Goal: Task Accomplishment & Management: Manage account settings

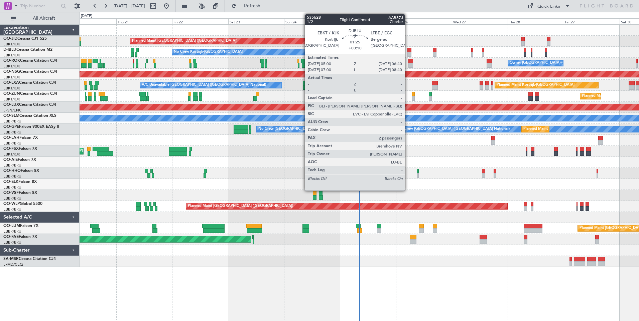
click at [408, 54] on div at bounding box center [409, 54] width 4 height 5
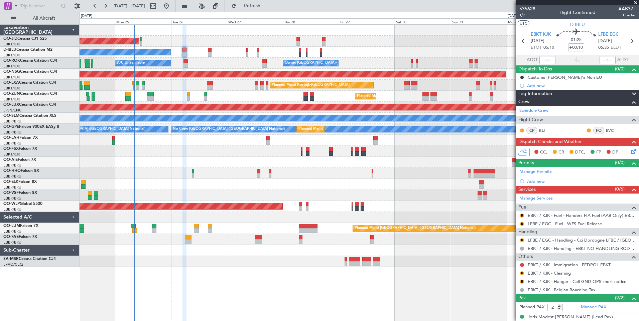
click at [231, 155] on div "Planned Maint Paris (Le Bourget) Planned Maint Kortrijk-Wevelgem No Crew Kortri…" at bounding box center [358, 146] width 559 height 242
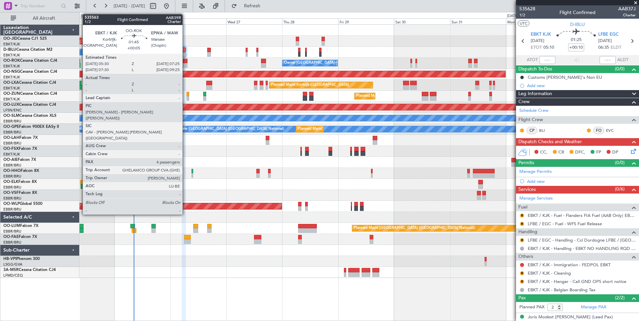
click at [185, 64] on div at bounding box center [185, 65] width 5 height 5
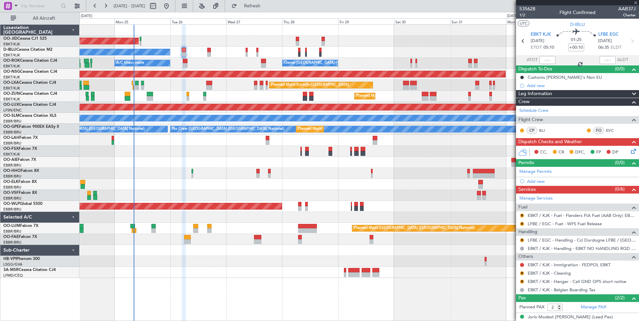
type input "+00:05"
type input "4"
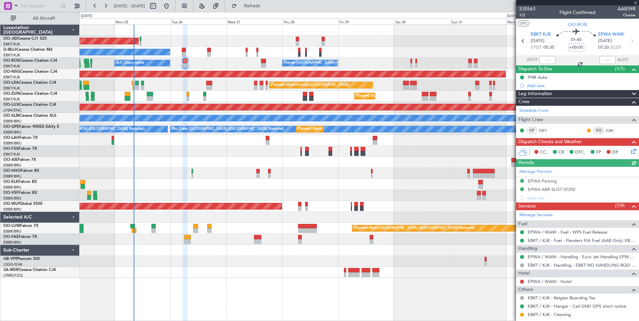
click at [531, 107] on div "Schedule Crew" at bounding box center [577, 111] width 123 height 10
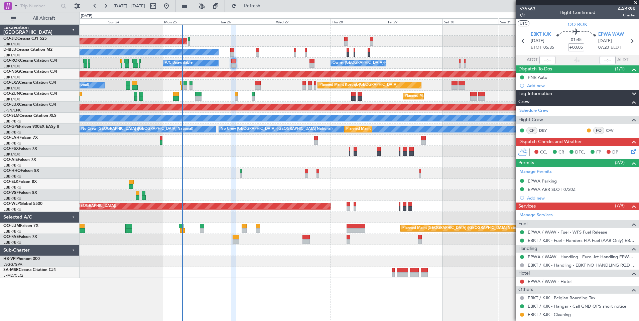
click at [215, 139] on div "Planned Maint Paris (Le Bourget) Planned Maint Kortrijk-Wevelgem No Crew Kortri…" at bounding box center [358, 152] width 559 height 254
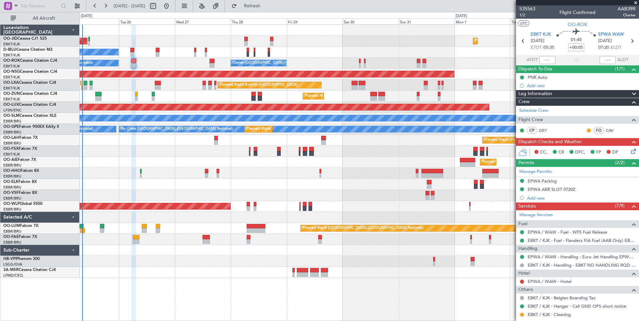
click at [343, 66] on div "A/C Unavailable Owner Kortrijk-Wevelgem" at bounding box center [358, 63] width 559 height 11
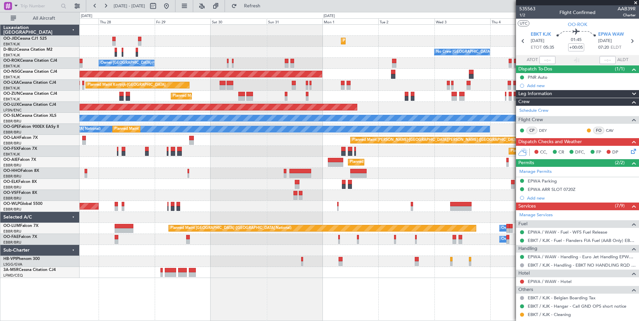
click at [324, 92] on div "Planned Maint Kortrijk-Wevelgem Planned Maint Paris (Le Bourget) No Crew Brusse…" at bounding box center [358, 152] width 559 height 254
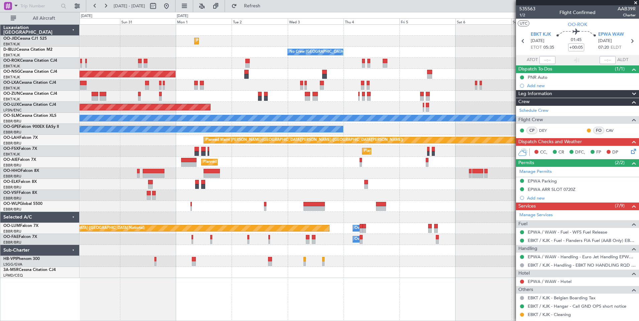
click at [325, 111] on div "Planned Maint [GEOGRAPHIC_DATA] ([GEOGRAPHIC_DATA])" at bounding box center [358, 107] width 559 height 11
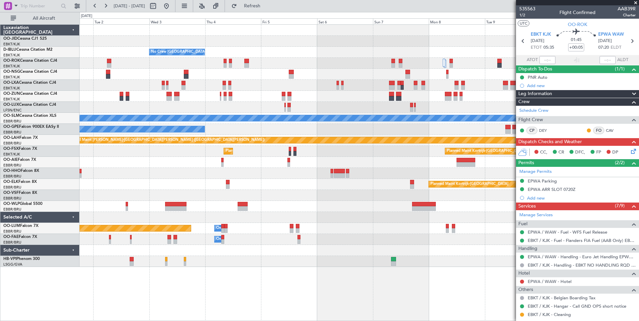
click at [305, 93] on div "Planned Maint Kortrijk-Wevelgem No Crew Brussels (Brussels National) Planned Ma…" at bounding box center [358, 146] width 559 height 242
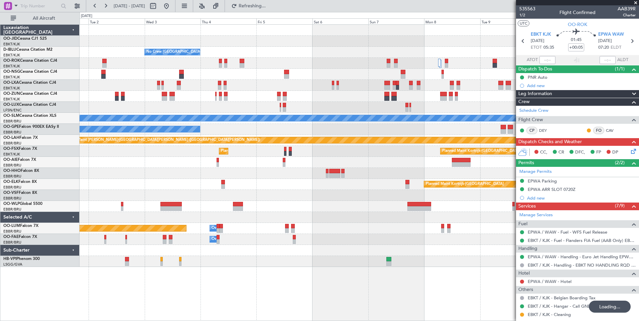
click at [184, 76] on div "Planned Maint Kortrijk-Wevelgem No Crew Brussels (Brussels National) Planned Ma…" at bounding box center [358, 146] width 559 height 242
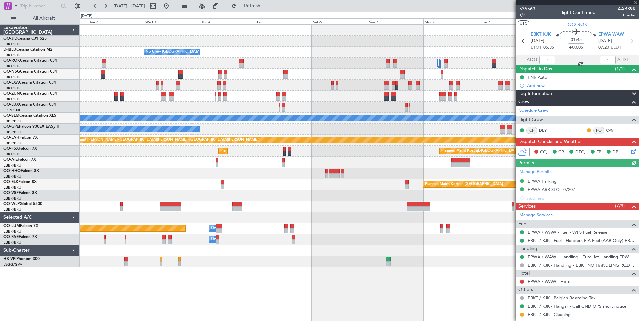
click at [540, 153] on fb-app "05 Sep 2025 - 15 Sep 2025 Refresh Quick Links All Aircraft Planned Maint Kortri…" at bounding box center [319, 163] width 639 height 316
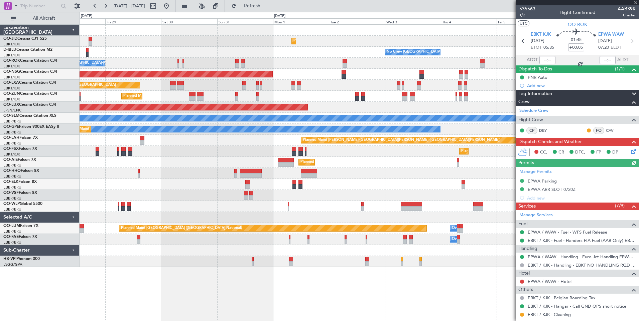
click at [638, 188] on fb-app "05 Sep 2025 - 15 Sep 2025 Refresh Quick Links All Aircraft Planned Maint Kortri…" at bounding box center [319, 163] width 639 height 316
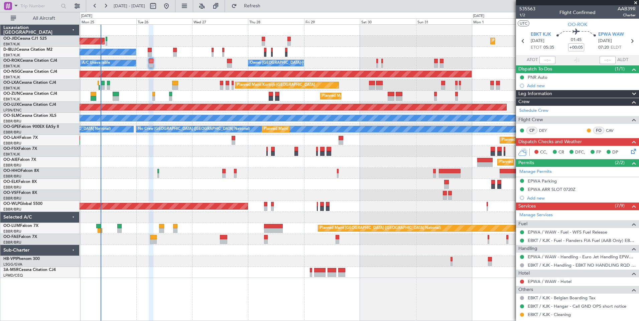
click at [403, 189] on div at bounding box center [358, 184] width 559 height 11
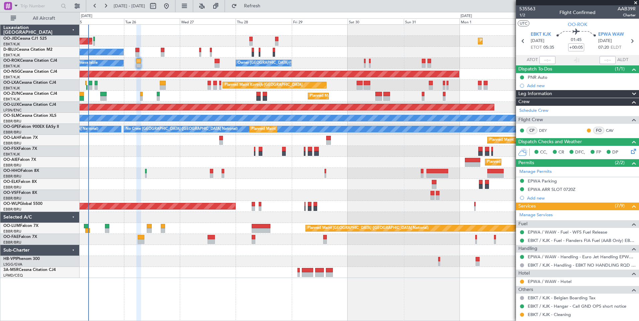
click at [394, 185] on div "Planned Maint Kortrijk-Wevelgem Planned Maint Paris (Le Bourget) No Crew Brusse…" at bounding box center [358, 152] width 559 height 254
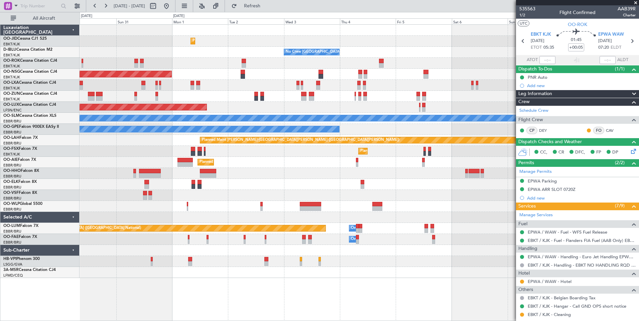
click at [187, 275] on div at bounding box center [358, 272] width 559 height 11
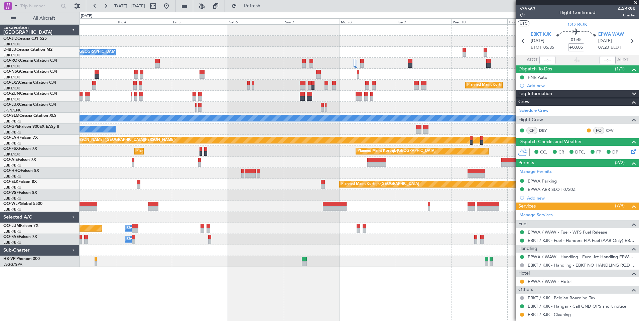
click at [214, 182] on div "Planned Maint Kortrijk-Wevelgem No Crew Brussels (Brussels National) Planned Ma…" at bounding box center [358, 146] width 559 height 242
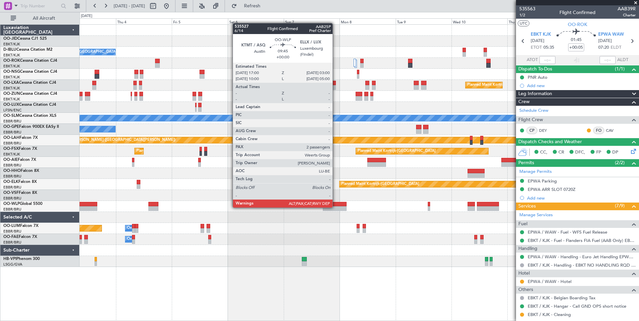
click at [335, 207] on div at bounding box center [334, 208] width 23 height 5
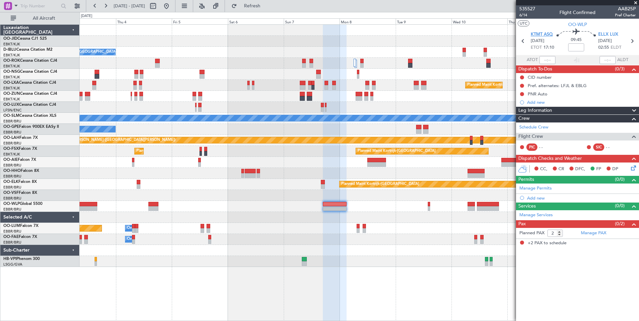
click at [543, 37] on span "KTMT ASQ" at bounding box center [541, 34] width 22 height 7
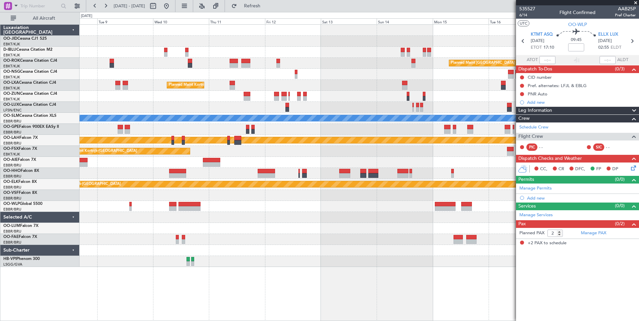
click at [186, 190] on div "Planned Maint Paris (Le Bourget) Planned Maint Kortrijk-Wevelgem A/C Unavailabl…" at bounding box center [358, 146] width 559 height 242
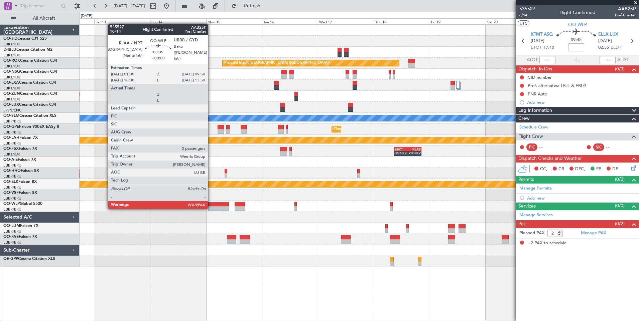
click at [211, 208] on div at bounding box center [218, 208] width 21 height 5
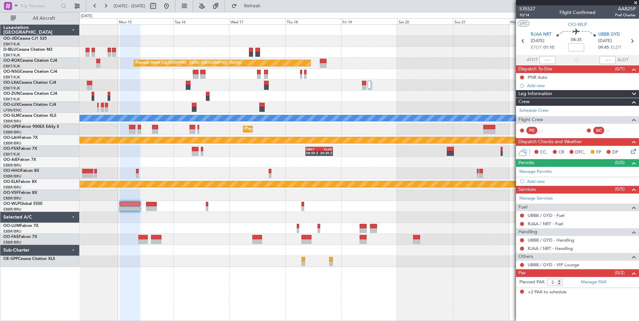
click at [82, 214] on div "Planned Maint Kortrijk-Wevelgem null Kortrijk-Wevelgem A/C Unavailable Brussels…" at bounding box center [358, 146] width 559 height 242
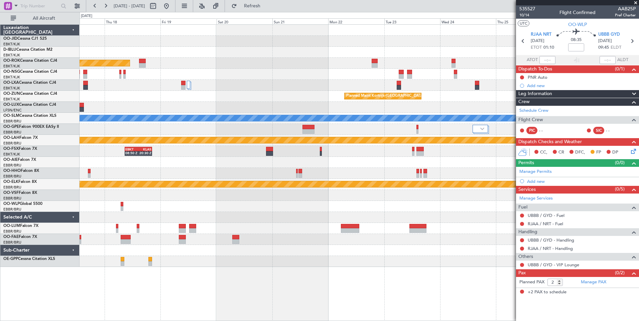
click at [217, 260] on div at bounding box center [358, 261] width 559 height 11
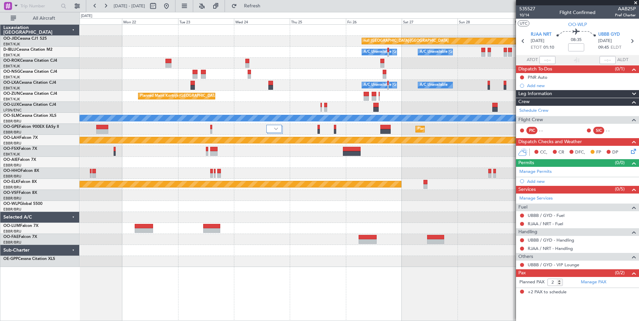
click at [136, 251] on div "Planned Maint Kortrijk-Wevelgem null Kortrijk-Wevelgem A/C Unavailable Brussels…" at bounding box center [358, 172] width 559 height 297
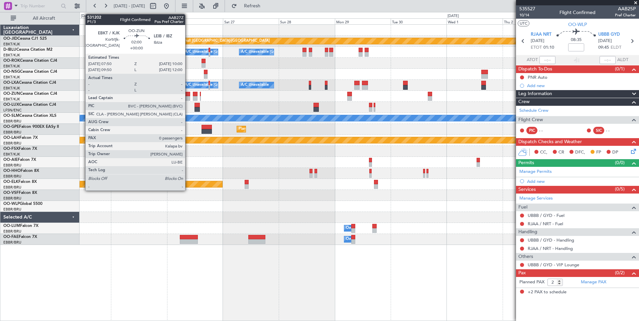
click at [188, 98] on div at bounding box center [187, 98] width 5 height 5
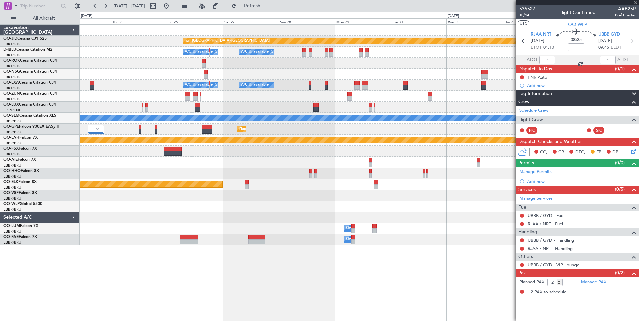
type input "0"
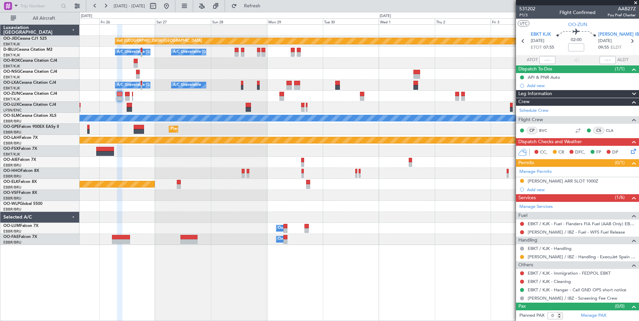
click at [329, 109] on div at bounding box center [358, 107] width 559 height 11
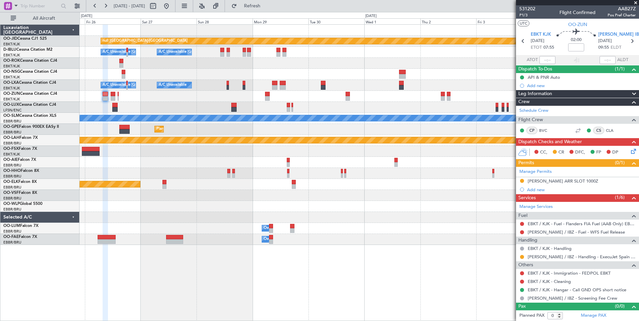
click at [302, 109] on div "Planned Maint Kortrijk-Wevelgem null Kortrijk-Wevelgem A/C Unavailable Brussels…" at bounding box center [358, 135] width 559 height 220
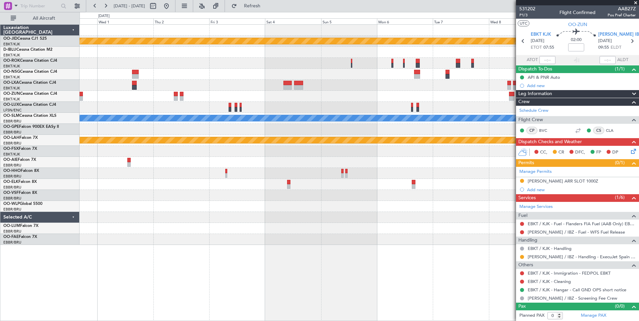
click at [138, 91] on div at bounding box center [358, 96] width 559 height 11
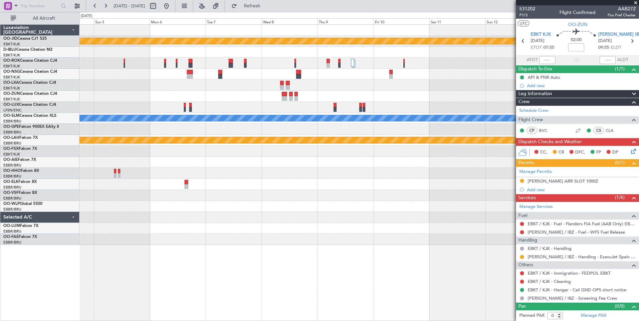
click at [216, 74] on div "null Kortrijk-Wevelgem Planned Maint Brussels (Brussels National) A/C Unavailab…" at bounding box center [358, 135] width 559 height 220
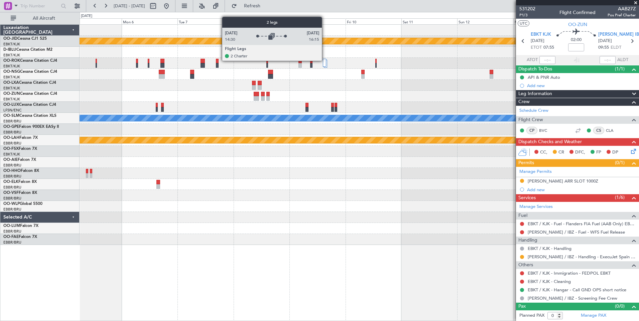
click at [325, 60] on div at bounding box center [324, 63] width 3 height 8
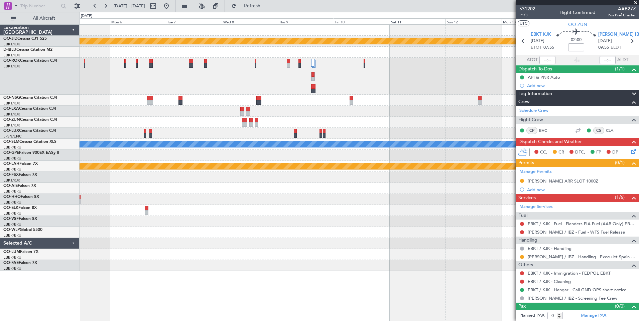
click at [312, 108] on div "null Kortrijk-Wevelgem Planned Maint Brussels (Brussels National) A/C Unavailab…" at bounding box center [358, 148] width 559 height 247
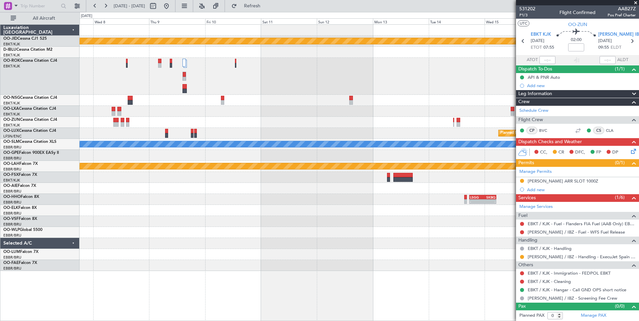
click at [230, 109] on div at bounding box center [358, 111] width 559 height 11
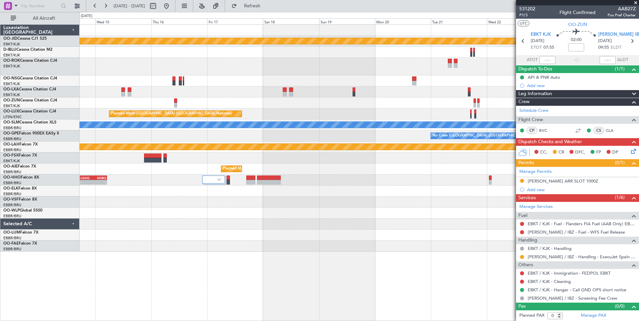
click at [279, 95] on div at bounding box center [358, 92] width 559 height 11
click at [313, 94] on div at bounding box center [358, 92] width 559 height 11
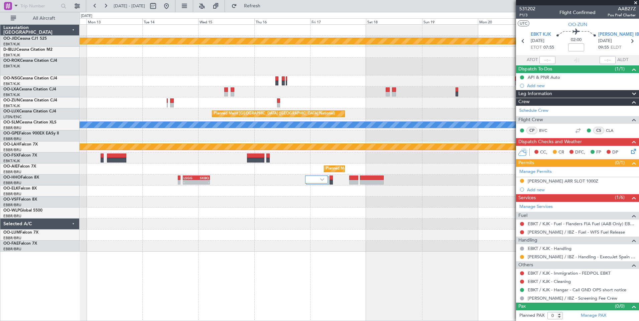
click at [289, 108] on div at bounding box center [358, 103] width 559 height 11
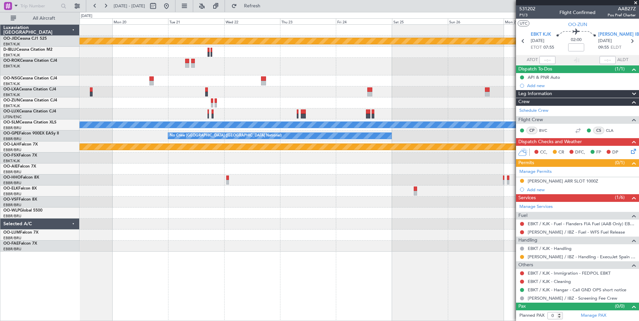
click at [154, 87] on div "null Kortrijk-Wevelgem Planned Maint Brussels (Brussels National) A/C Unavailab…" at bounding box center [358, 138] width 559 height 227
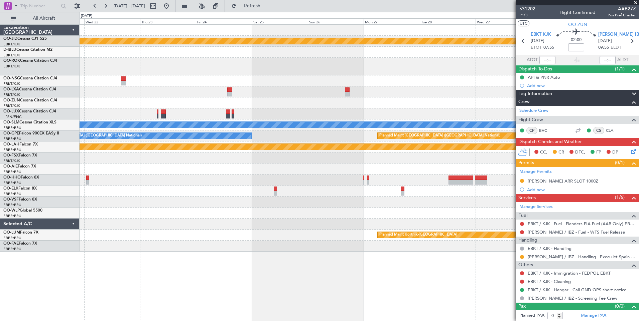
click at [252, 90] on div "null Kortrijk-Wevelgem Planned Maint Kortrijk-Wevelgem A/C Unavailable Moncheng…" at bounding box center [358, 138] width 559 height 227
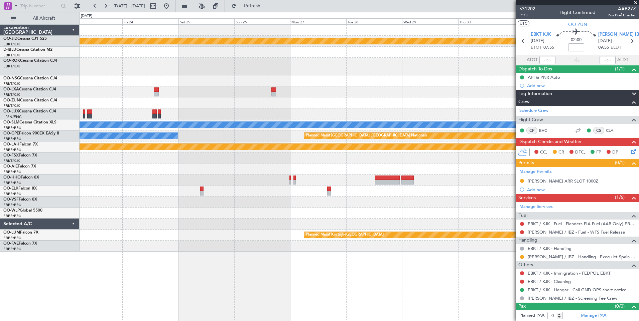
click at [166, 91] on div "null Kortrijk-Wevelgem Planned Maint Kortrijk-Wevelgem A/C Unavailable Moncheng…" at bounding box center [358, 138] width 559 height 227
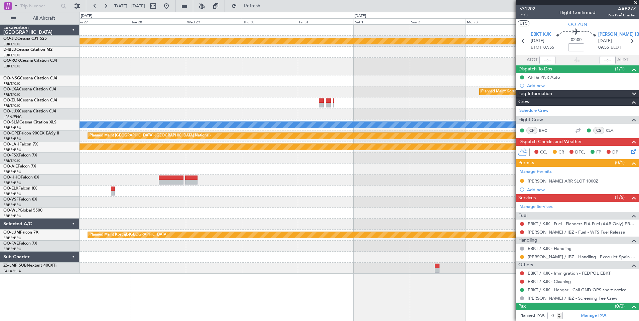
click at [112, 72] on div "null Kortrijk-Wevelgem Planned Maint Kortrijk-Wevelgem A/C Unavailable Moncheng…" at bounding box center [358, 149] width 559 height 249
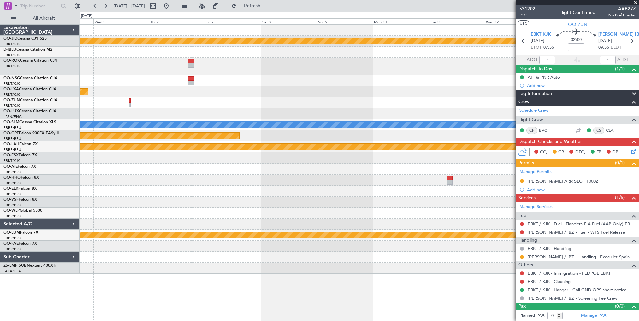
click at [106, 108] on div at bounding box center [358, 103] width 559 height 11
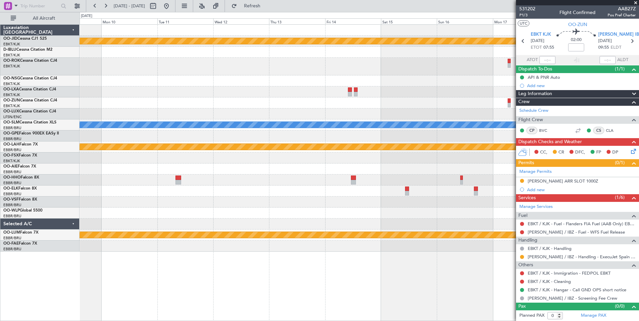
click at [172, 88] on div "null Kortrijk-Wevelgem A/C Unavailable Monchengladbach Planned Maint Brussels (…" at bounding box center [358, 138] width 559 height 227
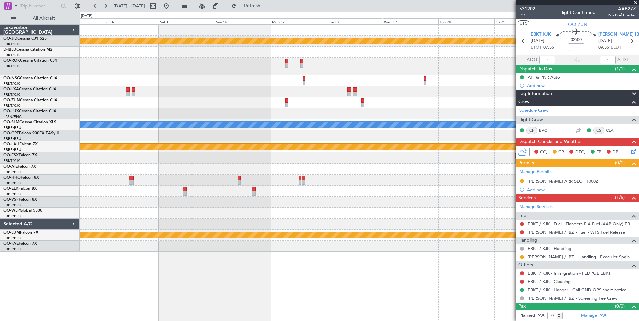
click at [185, 77] on div "null Kortrijk-Wevelgem A/C Unavailable Monchengladbach Planned Maint Alton-st L…" at bounding box center [358, 138] width 559 height 227
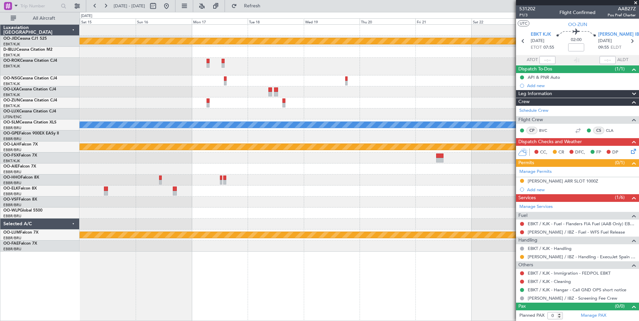
click at [269, 96] on div "null Kortrijk-Wevelgem A/C Unavailable Monchengladbach Planned Maint Alton-st L…" at bounding box center [358, 138] width 559 height 227
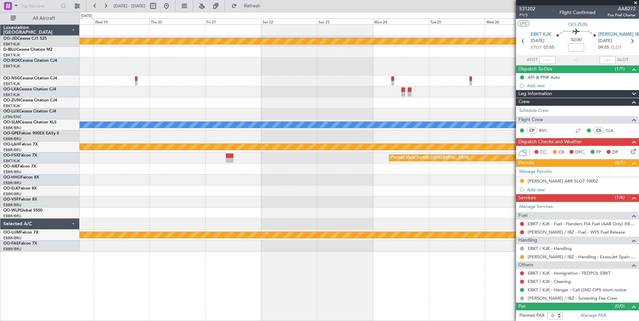
click at [195, 83] on div "null Kortrijk-Wevelgem A/C Unavailable Monchengladbach Planned Maint Alton-st L…" at bounding box center [358, 138] width 559 height 227
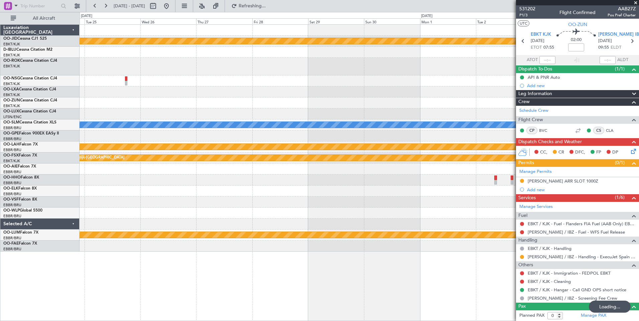
click at [169, 90] on div at bounding box center [358, 92] width 559 height 11
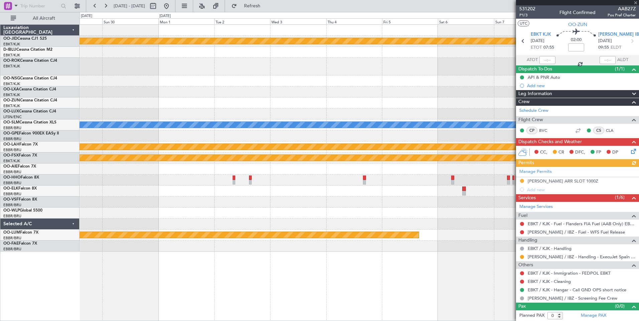
click at [229, 84] on div "null Kortrijk-Wevelgem A/C Unavailable Monchengladbach Planned Maint Alton-st L…" at bounding box center [358, 138] width 559 height 227
click at [233, 87] on div at bounding box center [358, 92] width 559 height 11
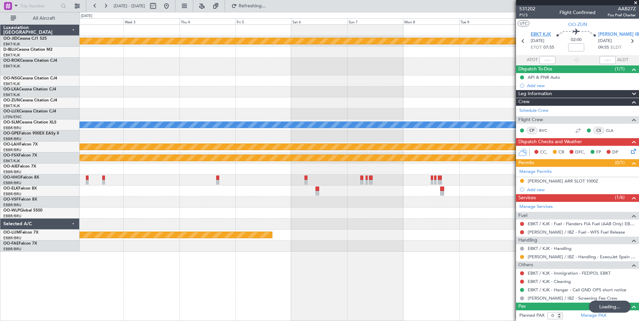
click at [537, 32] on span "EBKT KJK" at bounding box center [540, 34] width 20 height 7
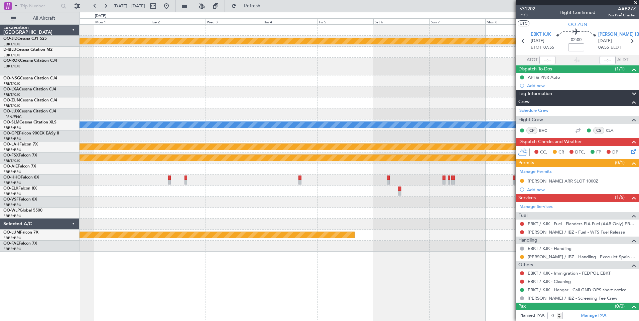
click at [295, 92] on div at bounding box center [358, 92] width 559 height 11
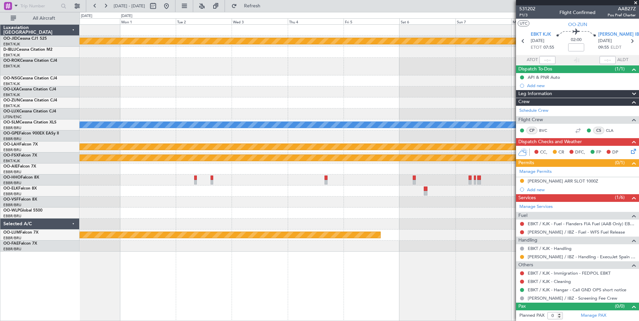
click at [172, 1] on div at bounding box center [160, 6] width 24 height 11
click at [172, 5] on button at bounding box center [166, 6] width 11 height 11
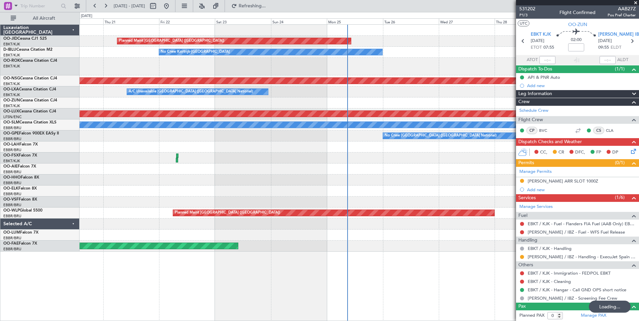
click at [0, 176] on html "20 Aug 2025 - 30 Aug 2025 Refreshing... Quick Links All Aircraft Planned Maint …" at bounding box center [319, 160] width 639 height 321
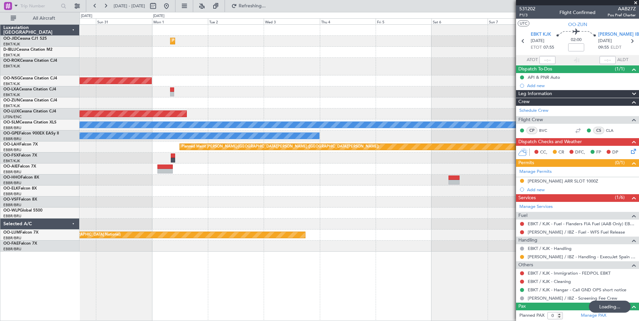
click at [71, 189] on div "Planned Maint Kortrijk-Wevelgem Planned Maint Paris (Le Bourget) Planned Maint …" at bounding box center [319, 166] width 639 height 309
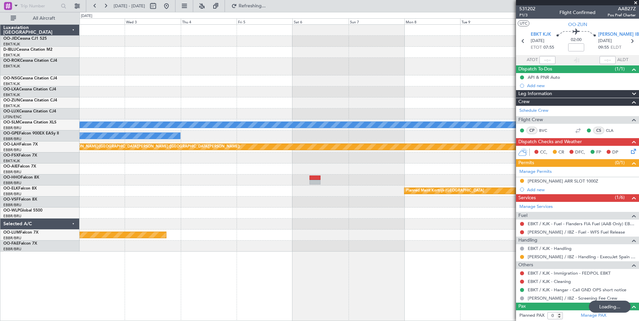
click at [145, 184] on div "Planned Maint Kortrijk-Wevelgem Planned Maint Paris (Le Bourget) Planned Maint …" at bounding box center [358, 138] width 559 height 227
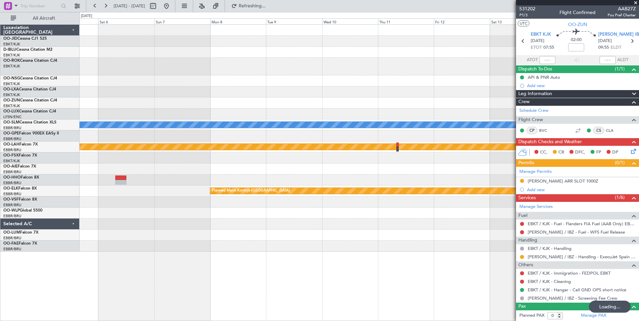
click at [150, 178] on div "Planned Maint Paris (Le Bourget) A/C Unavailable Monchengladbach No Crew Brusse…" at bounding box center [358, 138] width 559 height 227
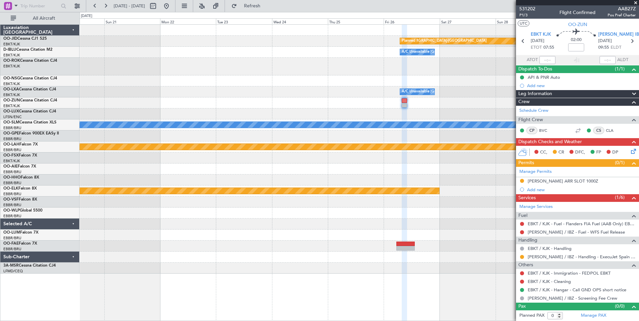
click at [100, 185] on div "null Kortrijk-Wevelgem Planned Maint Kortrijk-Wevelgem A/C Unavailable Brussels…" at bounding box center [358, 149] width 559 height 249
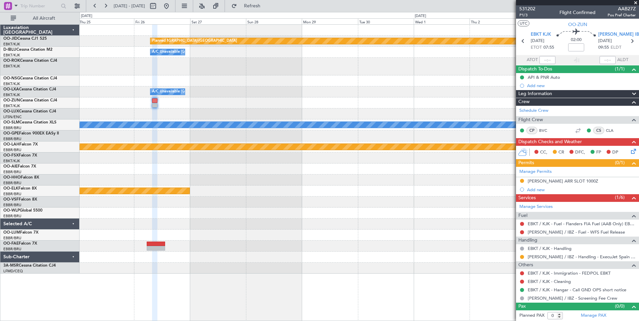
click at [49, 203] on div "null Kortrijk-Wevelgem Planned Maint Kortrijk-Wevelgem A/C Unavailable Brussels…" at bounding box center [319, 166] width 639 height 309
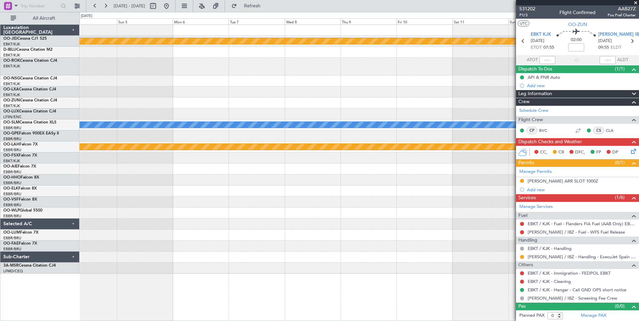
click at [170, 184] on div "null Kortrijk-Wevelgem Planned Maint Brussels (Brussels National) A/C Unavailab…" at bounding box center [358, 149] width 559 height 249
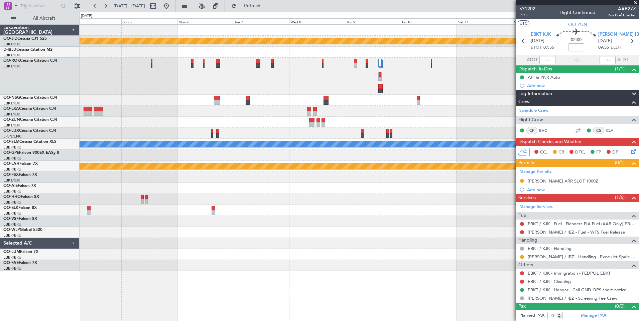
click at [216, 79] on div at bounding box center [358, 76] width 559 height 37
click at [220, 83] on div at bounding box center [358, 76] width 559 height 37
click at [337, 189] on div at bounding box center [358, 188] width 559 height 11
click at [272, 71] on div at bounding box center [358, 76] width 559 height 37
click at [270, 99] on div at bounding box center [358, 100] width 559 height 11
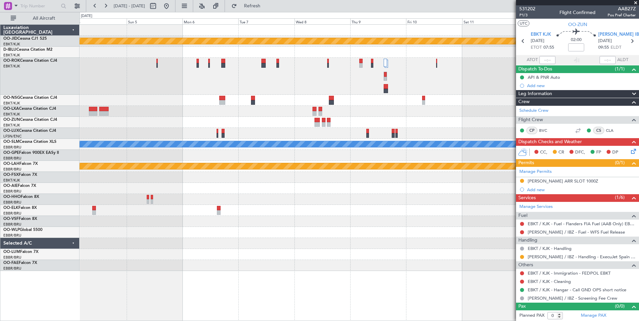
click at [264, 230] on div "null Kortrijk-Wevelgem Planned Maint Brussels (Brussels National) A/C Unavailab…" at bounding box center [358, 148] width 559 height 247
click at [151, 79] on div at bounding box center [358, 76] width 559 height 37
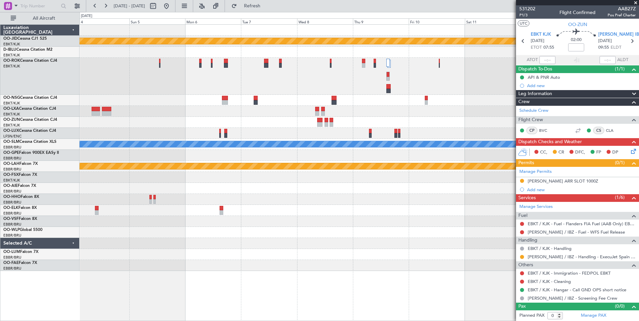
click at [152, 82] on div at bounding box center [358, 76] width 559 height 37
click at [309, 188] on div at bounding box center [358, 188] width 559 height 11
click at [396, 227] on div at bounding box center [358, 232] width 559 height 11
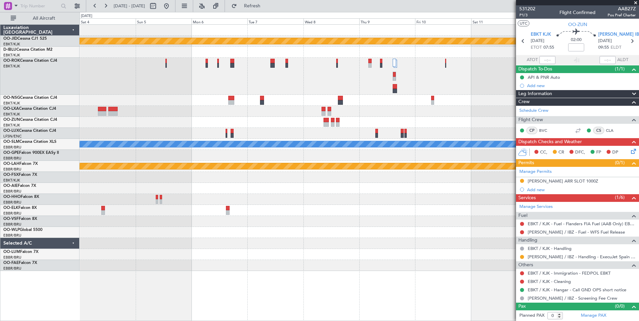
click at [200, 213] on div at bounding box center [358, 210] width 559 height 11
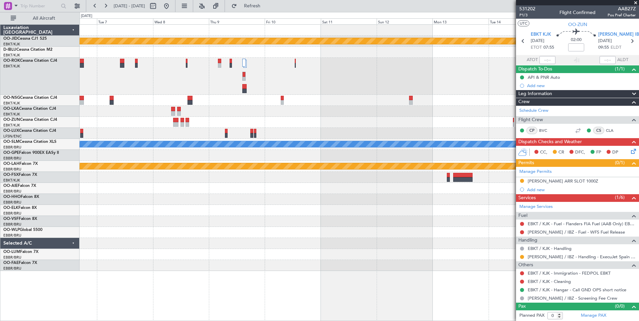
click at [169, 205] on div "null Kortrijk-Wevelgem Planned Maint Brussels (Brussels National) A/C Unavailab…" at bounding box center [358, 148] width 559 height 247
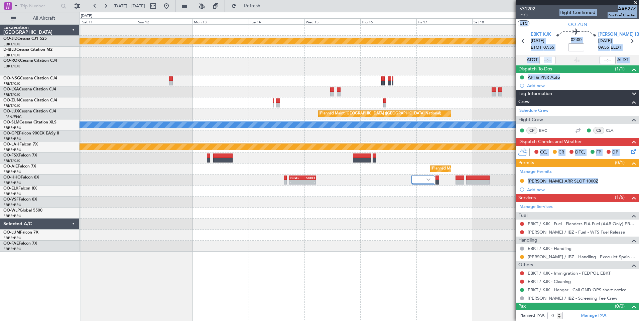
click at [610, 321] on html "10 Oct 2025 - 20 Oct 2025 Refresh Quick Links All Aircraft null Kortrijk-Wevelg…" at bounding box center [319, 160] width 639 height 321
click at [177, 200] on div at bounding box center [358, 202] width 559 height 11
click at [172, 7] on button at bounding box center [166, 6] width 11 height 11
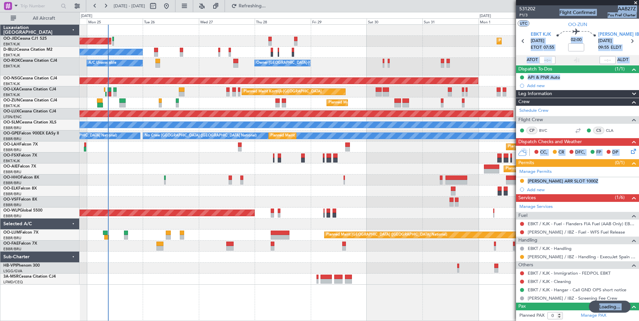
click at [174, 166] on div "Planned Maint [GEOGRAPHIC_DATA] ([GEOGRAPHIC_DATA])" at bounding box center [358, 169] width 559 height 11
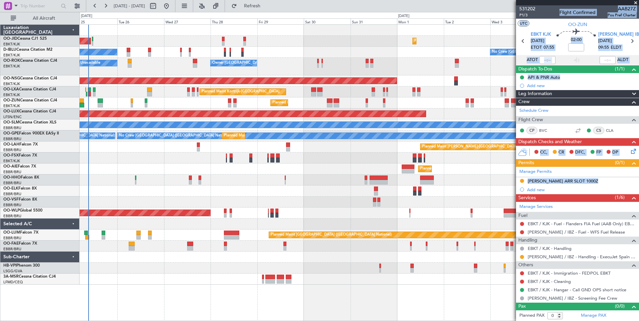
click at [151, 165] on div "Planned Maint [GEOGRAPHIC_DATA] ([GEOGRAPHIC_DATA])" at bounding box center [358, 169] width 559 height 11
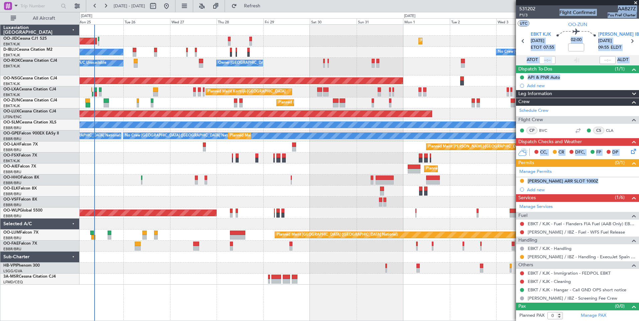
click at [157, 170] on div "Planned Maint [GEOGRAPHIC_DATA] ([GEOGRAPHIC_DATA])" at bounding box center [358, 169] width 559 height 11
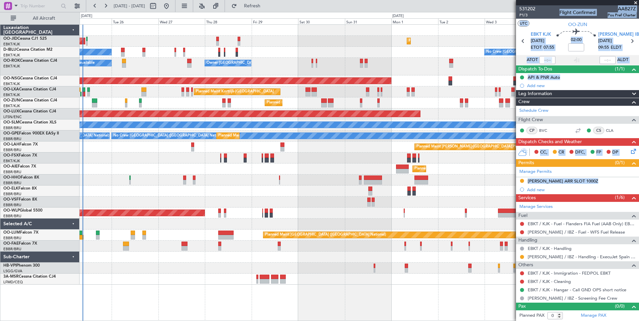
click at [343, 207] on div at bounding box center [358, 202] width 559 height 11
click at [150, 276] on div at bounding box center [358, 279] width 559 height 11
click at [266, 6] on span "Refresh" at bounding box center [252, 6] width 28 height 5
click at [226, 293] on div "Planned Maint Paris (Le Bourget) Planned Maint Kortrijk-Wevelgem No Crew Kortri…" at bounding box center [358, 172] width 559 height 297
click at [266, 7] on span "Refresh" at bounding box center [252, 6] width 28 height 5
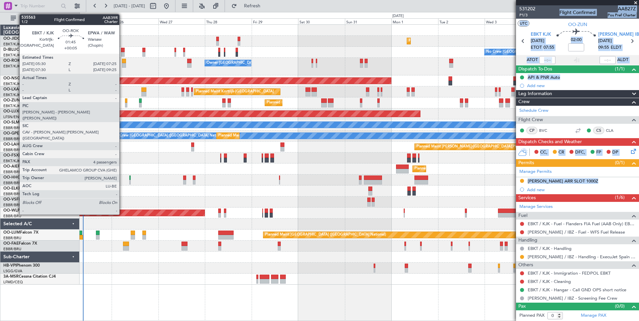
click at [122, 61] on div at bounding box center [124, 61] width 4 height 5
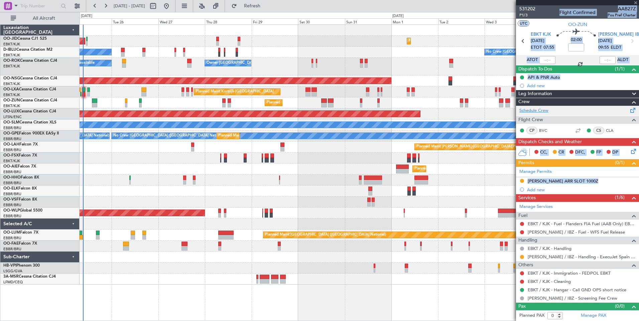
type input "+00:05"
type input "4"
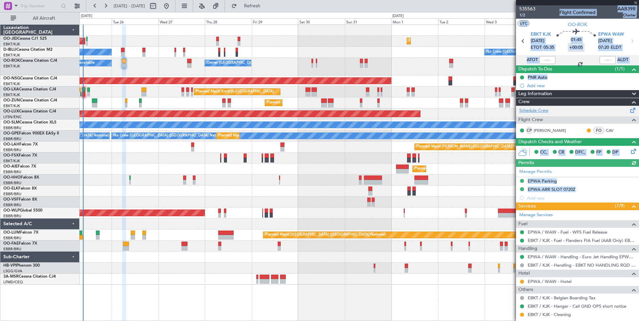
click at [545, 113] on link "Schedule Crew" at bounding box center [533, 111] width 29 height 7
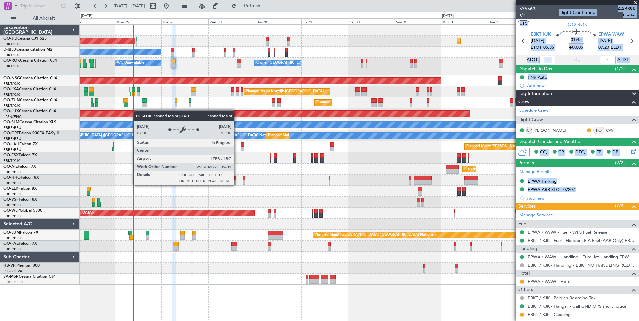
click at [144, 112] on div "Planned Maint [GEOGRAPHIC_DATA] ([GEOGRAPHIC_DATA]) Planned Maint [GEOGRAPHIC_D…" at bounding box center [358, 155] width 559 height 260
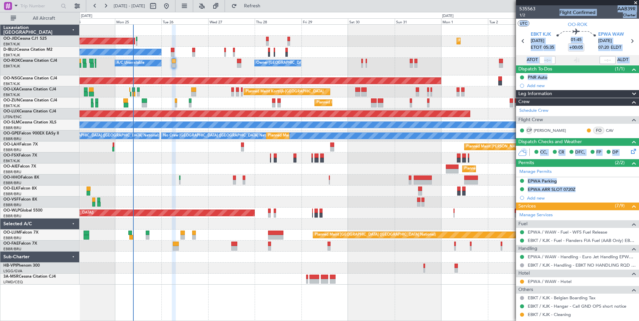
click at [535, 7] on div "535563 1/2 Flight Confirmed AAB39R Charter" at bounding box center [577, 11] width 123 height 13
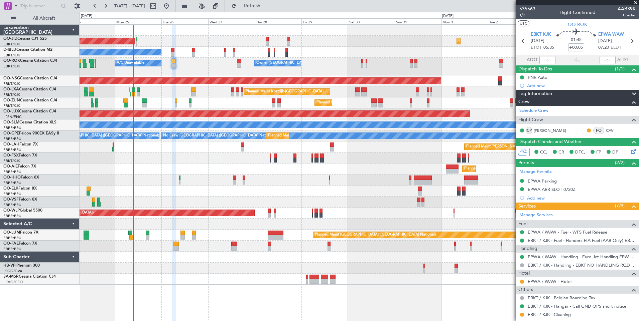
click at [532, 8] on span "535563" at bounding box center [527, 8] width 16 height 7
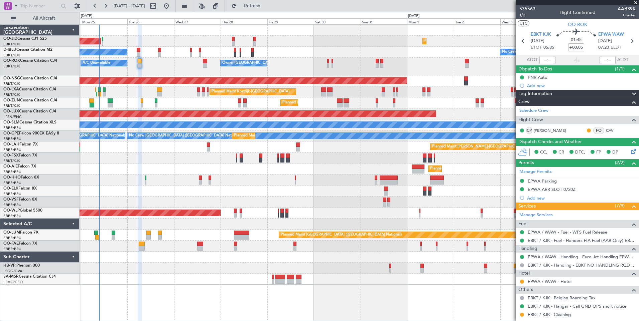
click at [145, 219] on div "Planned Maint [GEOGRAPHIC_DATA] ([GEOGRAPHIC_DATA]) Planned Maint [GEOGRAPHIC_D…" at bounding box center [358, 155] width 559 height 260
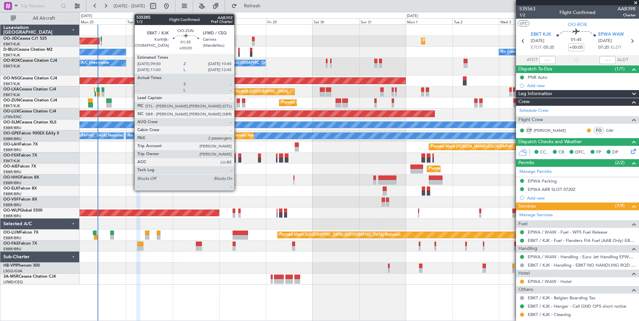
click at [237, 102] on div at bounding box center [238, 101] width 4 height 5
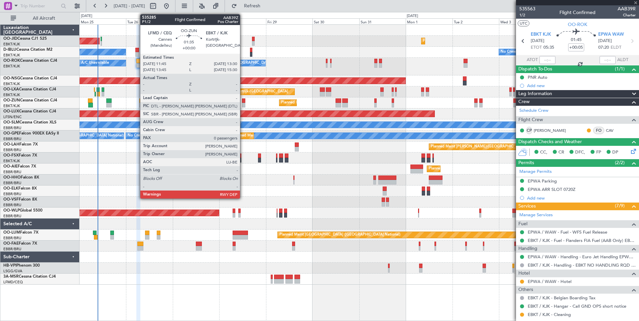
type input "2"
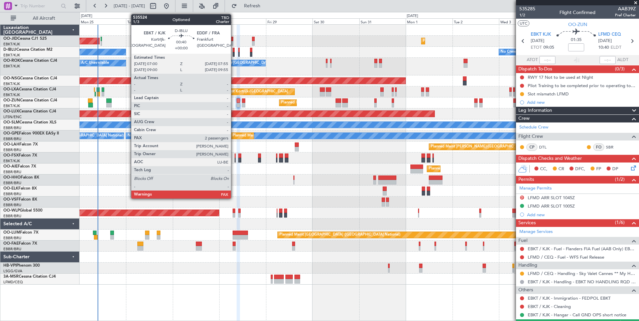
click at [234, 55] on div at bounding box center [233, 54] width 2 height 5
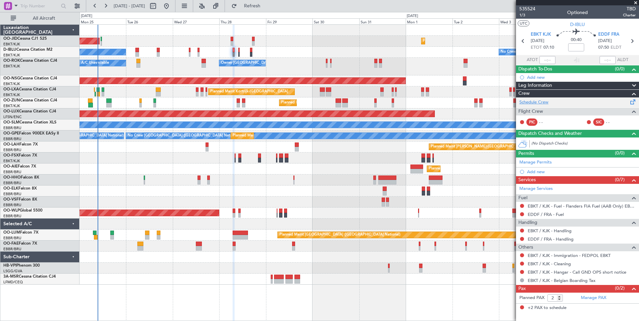
click at [539, 103] on link "Schedule Crew" at bounding box center [533, 102] width 29 height 7
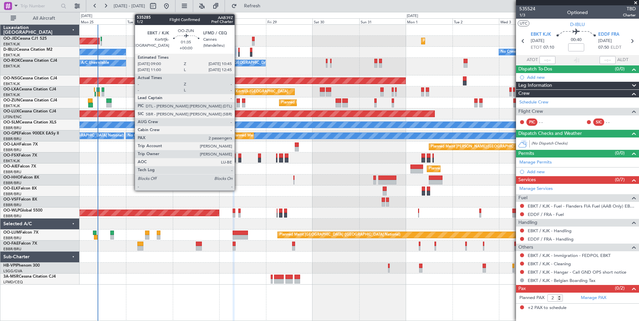
click at [237, 103] on div at bounding box center [238, 105] width 4 height 5
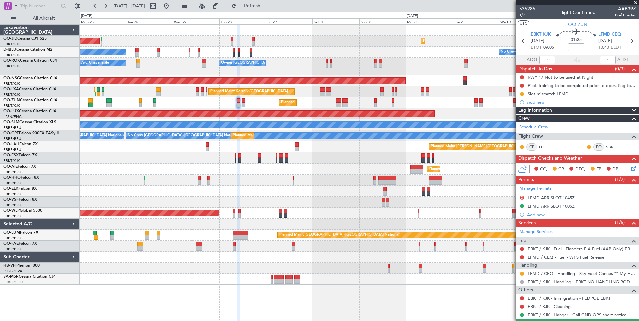
click at [608, 147] on link "SBR" at bounding box center [613, 147] width 15 height 6
click at [266, 7] on span "Refresh" at bounding box center [252, 6] width 28 height 5
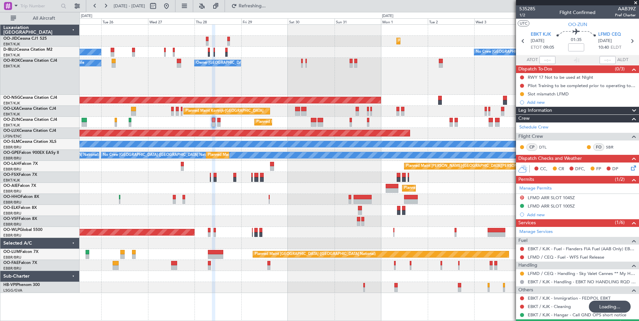
click at [397, 120] on div "Planned Maint Kortrijk-[GEOGRAPHIC_DATA]" at bounding box center [358, 122] width 559 height 11
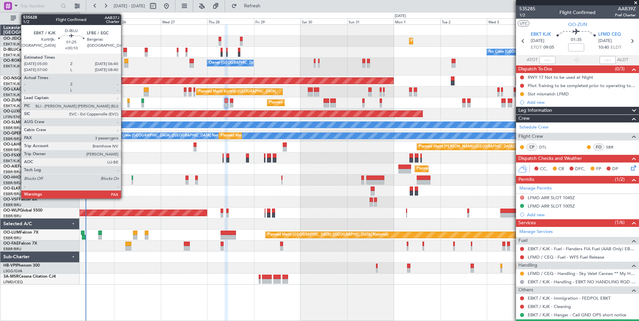
click at [123, 53] on div "No Crew [GEOGRAPHIC_DATA] ([GEOGRAPHIC_DATA] National) No Crew Kortrijk-[GEOGRA…" at bounding box center [358, 52] width 559 height 11
click at [125, 54] on div at bounding box center [124, 54] width 3 height 5
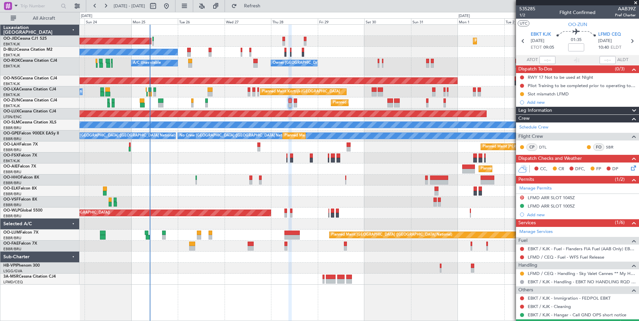
click at [291, 185] on div "Planned Maint Kortrijk-[GEOGRAPHIC_DATA] Planned Maint [GEOGRAPHIC_DATA] ([GEOG…" at bounding box center [358, 155] width 559 height 260
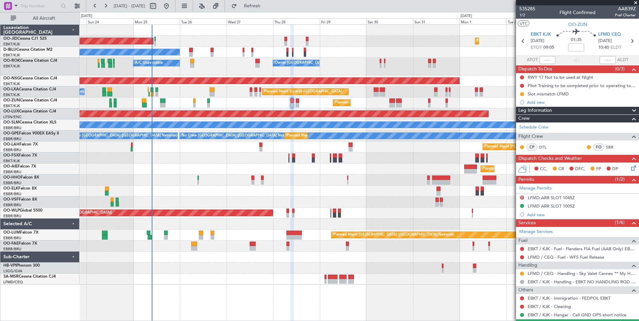
click at [187, 156] on div "Planned Maint Kortrijk-[GEOGRAPHIC_DATA]" at bounding box center [358, 158] width 559 height 11
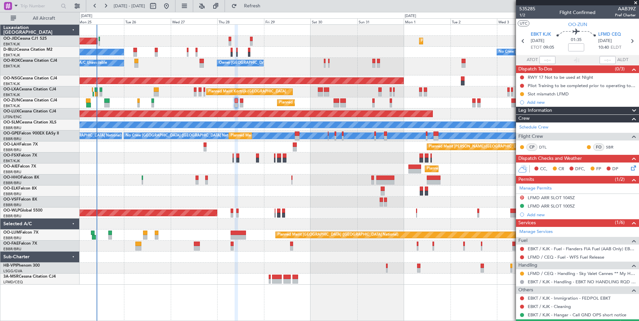
click at [193, 162] on div "Planned Maint Kortrijk-[GEOGRAPHIC_DATA] Planned Maint [GEOGRAPHIC_DATA]-[GEOGR…" at bounding box center [358, 158] width 559 height 11
click at [266, 8] on span "Refresh" at bounding box center [252, 6] width 28 height 5
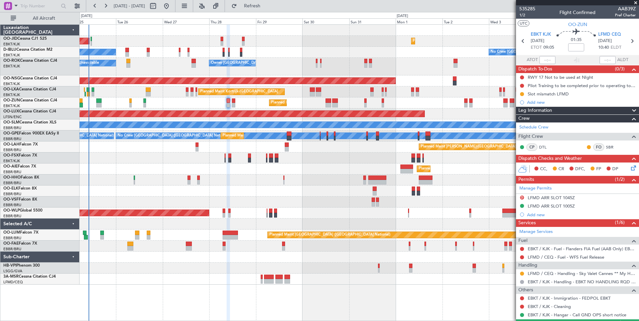
click at [314, 169] on div "Planned Maint [GEOGRAPHIC_DATA] ([GEOGRAPHIC_DATA])" at bounding box center [358, 169] width 559 height 11
click at [164, 175] on div at bounding box center [358, 180] width 559 height 11
click at [179, 159] on div "Planned Maint Kortrijk-[GEOGRAPHIC_DATA] Planned Maint [GEOGRAPHIC_DATA]-[GEOGR…" at bounding box center [358, 158] width 559 height 11
click at [266, 6] on span "Refresh" at bounding box center [252, 6] width 28 height 5
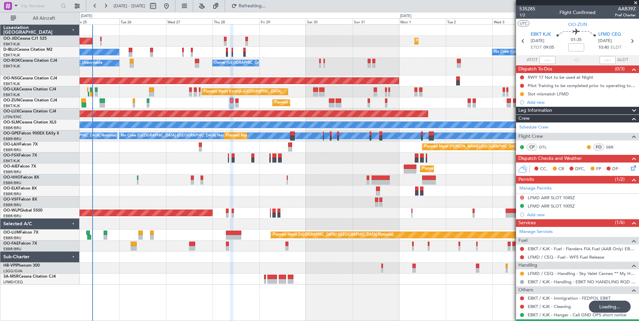
click at [308, 188] on div "Planned Maint [GEOGRAPHIC_DATA] ([GEOGRAPHIC_DATA]) Planned Maint [GEOGRAPHIC_D…" at bounding box center [358, 155] width 559 height 260
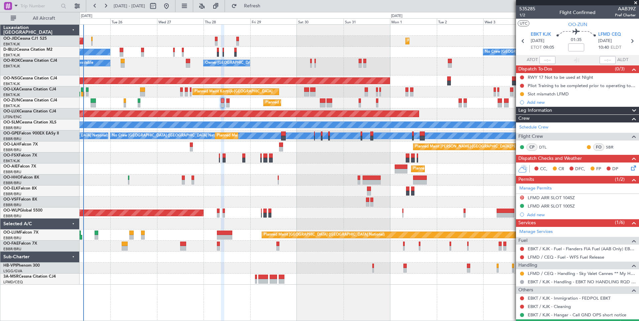
click at [313, 202] on div at bounding box center [358, 202] width 559 height 11
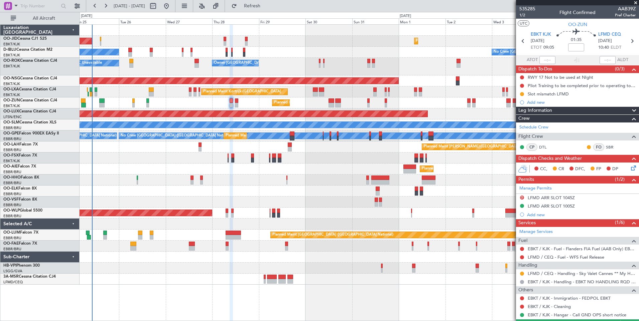
click at [212, 203] on div at bounding box center [358, 202] width 559 height 11
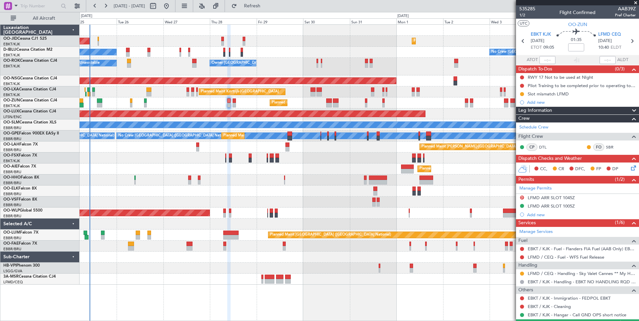
click at [232, 198] on div "Planned Maint [GEOGRAPHIC_DATA] ([GEOGRAPHIC_DATA]) Planned Maint [GEOGRAPHIC_D…" at bounding box center [358, 155] width 559 height 260
click at [235, 178] on div at bounding box center [358, 180] width 559 height 11
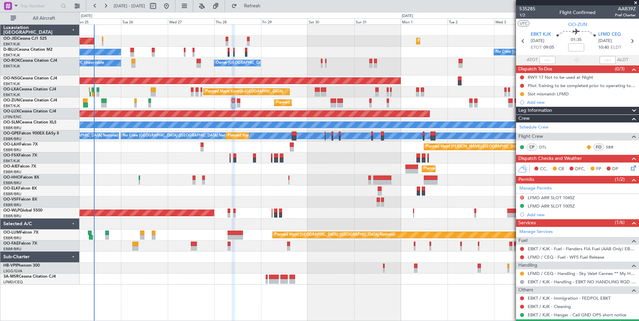
click at [239, 221] on div "Planned Maint [GEOGRAPHIC_DATA] ([GEOGRAPHIC_DATA]) Planned Maint [GEOGRAPHIC_D…" at bounding box center [358, 155] width 559 height 260
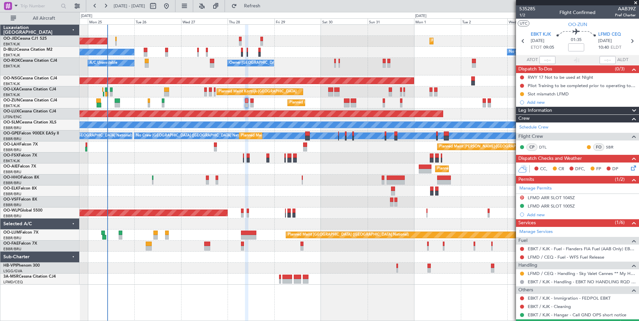
click at [251, 229] on div at bounding box center [358, 224] width 559 height 11
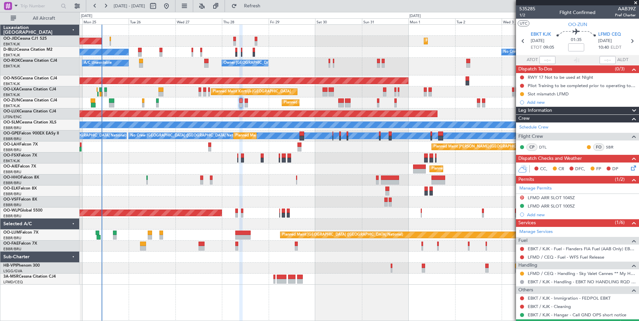
click at [187, 309] on div "Planned Maint [GEOGRAPHIC_DATA] ([GEOGRAPHIC_DATA]) Planned Maint [GEOGRAPHIC_D…" at bounding box center [358, 172] width 559 height 297
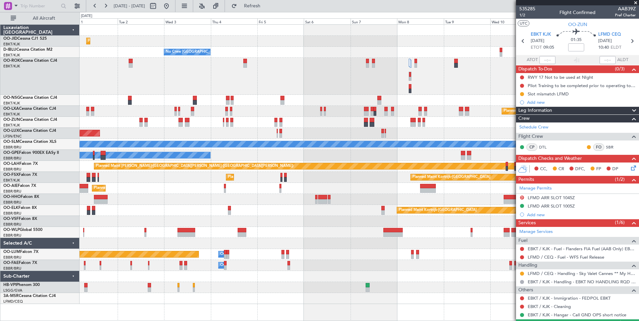
click at [423, 220] on div "Planned Maint Kortrijk-[GEOGRAPHIC_DATA] No Crew [GEOGRAPHIC_DATA] (Brussels Na…" at bounding box center [358, 165] width 559 height 280
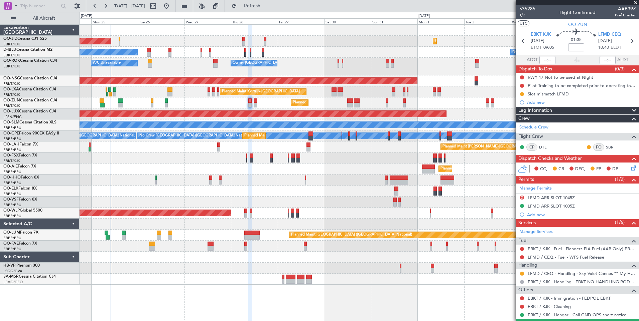
click at [314, 191] on div "Planned Maint Kortrijk-[GEOGRAPHIC_DATA]" at bounding box center [358, 191] width 559 height 11
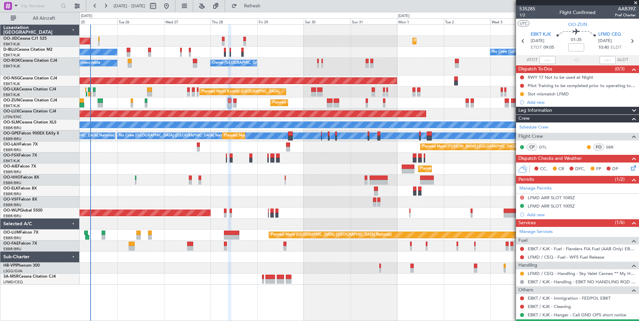
click at [302, 196] on div "Planned Maint Kortrijk-[GEOGRAPHIC_DATA]" at bounding box center [358, 191] width 559 height 11
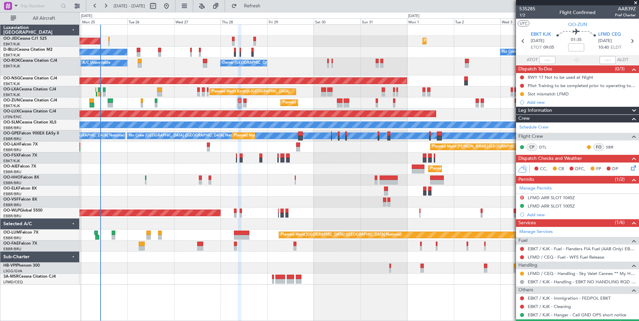
click at [315, 204] on div at bounding box center [358, 202] width 559 height 11
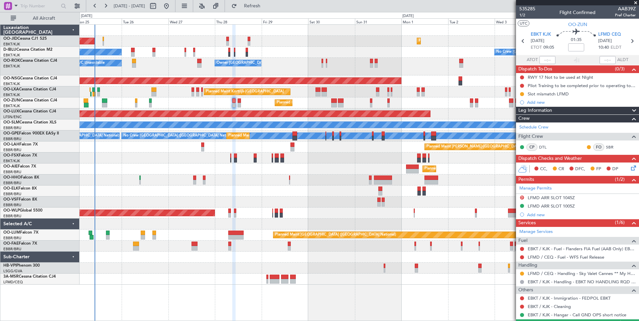
click at [123, 176] on div "Planned Maint [GEOGRAPHIC_DATA] ([GEOGRAPHIC_DATA]) Planned Maint [GEOGRAPHIC_D…" at bounding box center [358, 155] width 559 height 260
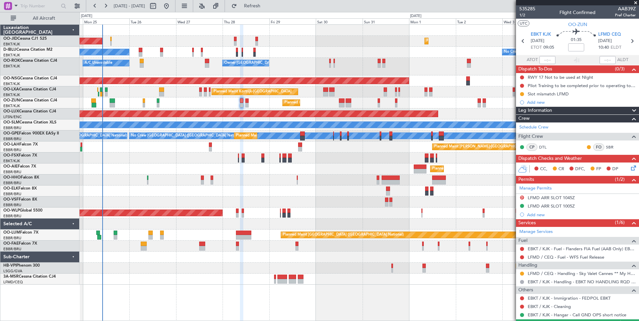
click at [135, 179] on div "Planned Maint [GEOGRAPHIC_DATA] ([GEOGRAPHIC_DATA]) Planned Maint [GEOGRAPHIC_D…" at bounding box center [358, 155] width 559 height 260
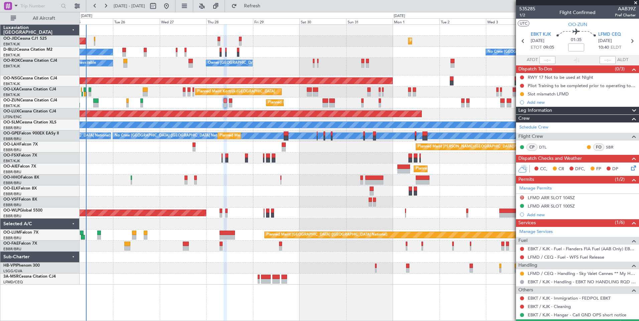
click at [151, 197] on div "Planned Maint [GEOGRAPHIC_DATA] ([GEOGRAPHIC_DATA]) Planned Maint [GEOGRAPHIC_D…" at bounding box center [358, 155] width 559 height 260
click at [151, 197] on div at bounding box center [358, 202] width 559 height 11
click at [170, 163] on div "Planned Maint Kortrijk-[GEOGRAPHIC_DATA] Planned Maint [GEOGRAPHIC_DATA]-[GEOGR…" at bounding box center [358, 158] width 559 height 11
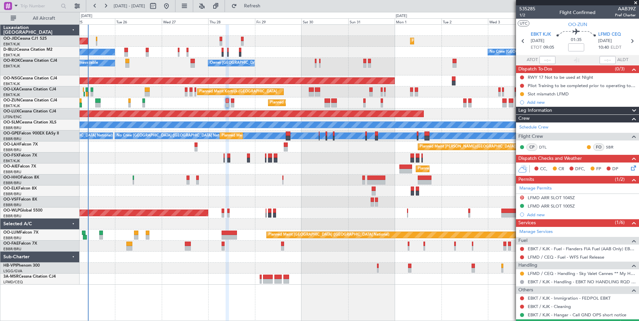
click at [196, 196] on div "Planned Maint Kortrijk-[GEOGRAPHIC_DATA]" at bounding box center [358, 191] width 559 height 11
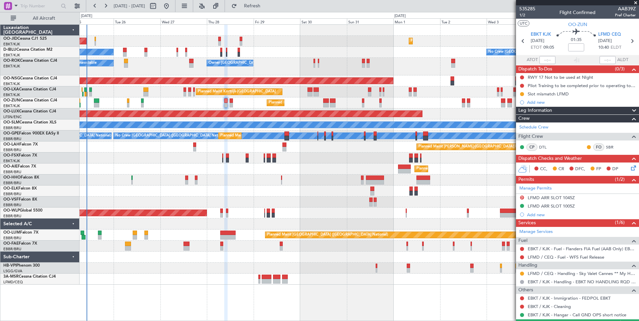
click at [196, 196] on div "Planned Maint Kortrijk-[GEOGRAPHIC_DATA]" at bounding box center [358, 191] width 559 height 11
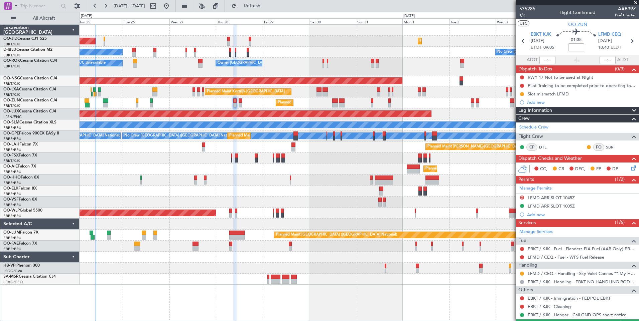
click at [218, 197] on div "Planned Maint [GEOGRAPHIC_DATA] ([GEOGRAPHIC_DATA]) Planned Maint [GEOGRAPHIC_D…" at bounding box center [358, 155] width 559 height 260
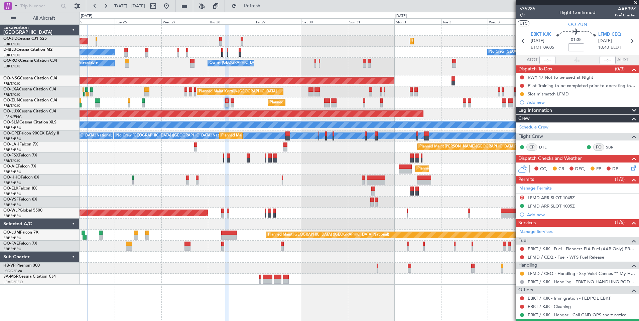
click at [139, 200] on div "Planned Maint Kortrijk-Wevelgem Planned Maint Paris (Le Bourget) No Crew Kortri…" at bounding box center [358, 155] width 559 height 260
click at [143, 156] on div "Planned Maint Kortrijk-[GEOGRAPHIC_DATA] Planned Maint [GEOGRAPHIC_DATA]-[GEOGR…" at bounding box center [358, 158] width 559 height 11
click at [165, 97] on div "Planned Maint Kortrijk-Wevelgem A/C Unavailable Brussels (Brussels National)" at bounding box center [358, 92] width 559 height 11
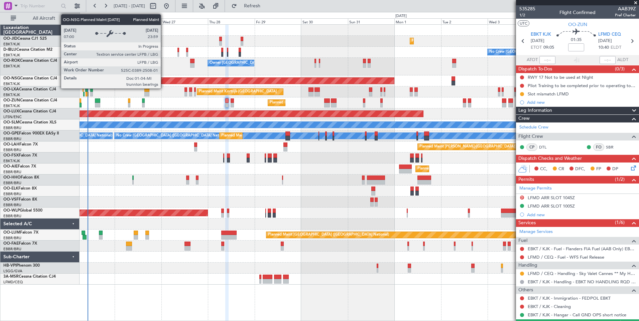
click at [165, 63] on div "A/C Unavailable Owner Kortrijk-Wevelgem" at bounding box center [358, 67] width 559 height 18
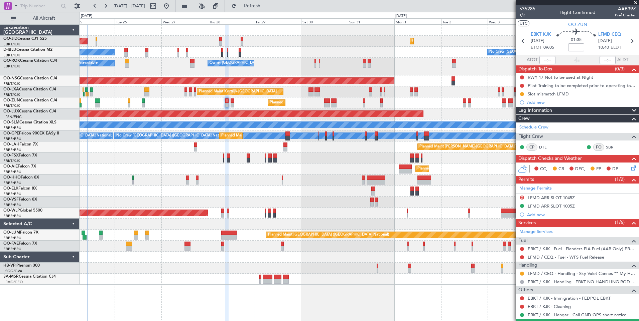
click at [178, 63] on div "A/C Unavailable Owner Kortrijk-Wevelgem" at bounding box center [358, 67] width 559 height 18
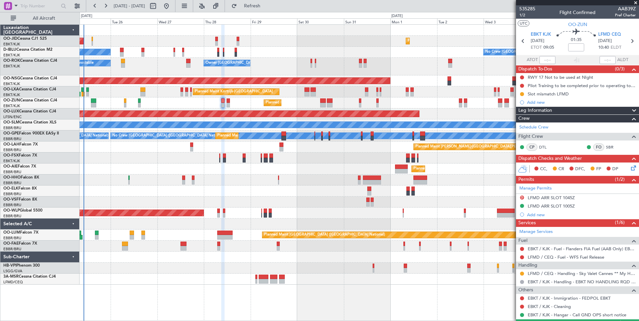
click at [190, 185] on div "Planned Maint Kortrijk-Wevelgem Planned Maint Paris (Le Bourget) No Crew Kortri…" at bounding box center [358, 155] width 559 height 260
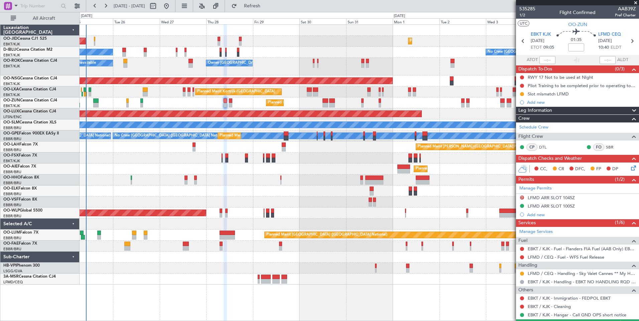
click at [206, 228] on div "Planned Maint Kortrijk-Wevelgem Planned Maint Paris (Le Bourget) No Crew Kortri…" at bounding box center [358, 155] width 559 height 260
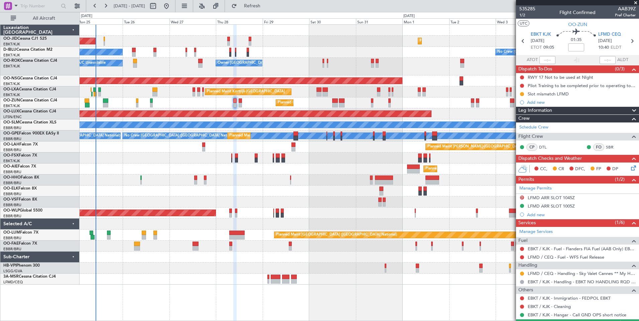
click at [100, 161] on div "Planned Maint Kortrijk-[GEOGRAPHIC_DATA] Planned Maint [GEOGRAPHIC_DATA]-[GEOGR…" at bounding box center [358, 158] width 559 height 11
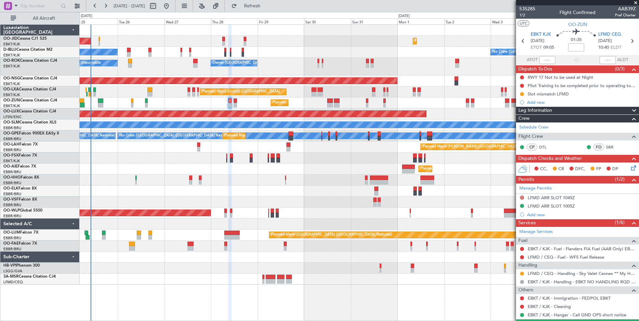
click at [104, 162] on div "Planned Maint Kortrijk-[GEOGRAPHIC_DATA] Planned Maint [GEOGRAPHIC_DATA]-[GEOGR…" at bounding box center [358, 158] width 559 height 11
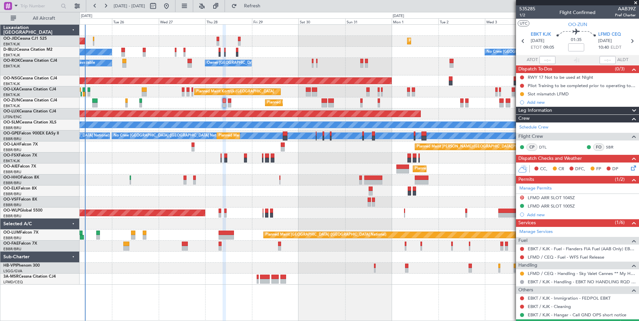
click at [341, 210] on div "Planned Maint Kortrijk-Wevelgem Planned Maint Paris (Le Bourget) No Crew Kortri…" at bounding box center [358, 155] width 559 height 260
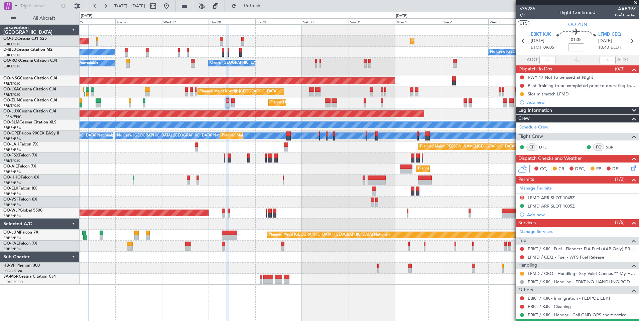
click at [304, 188] on div "Planned Maint Kortrijk-Wevelgem Planned Maint Paris (Le Bourget) No Crew Kortri…" at bounding box center [358, 155] width 559 height 260
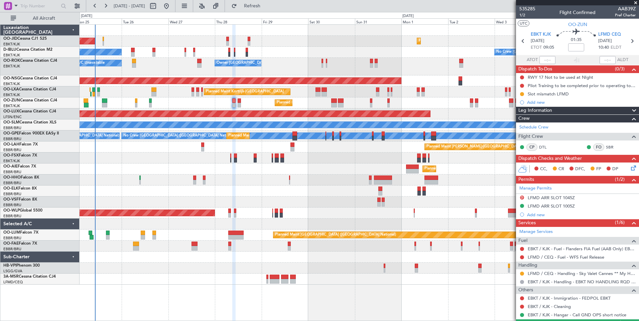
click at [308, 192] on div "Planned Maint Kortrijk-[GEOGRAPHIC_DATA]" at bounding box center [358, 191] width 559 height 11
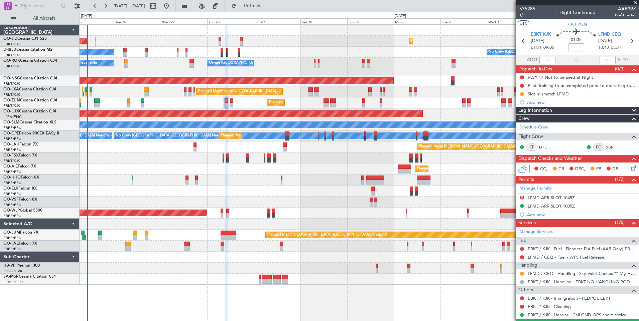
click at [301, 205] on div "Planned Maint Kortrijk-Wevelgem Planned Maint Paris (Le Bourget) No Crew Kortri…" at bounding box center [358, 155] width 559 height 260
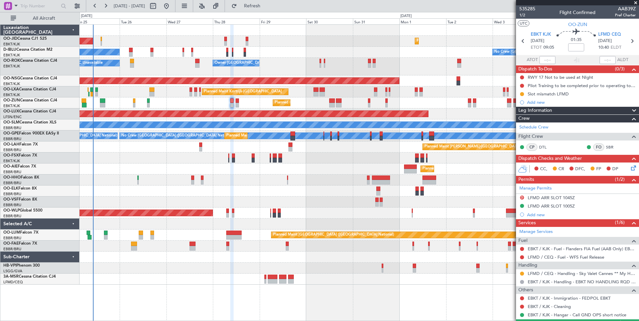
click at [255, 198] on div "Planned Maint Kortrijk-Wevelgem Planned Maint Paris (Le Bourget) No Crew Kortri…" at bounding box center [358, 155] width 559 height 260
click at [237, 192] on div "Planned Maint Kortrijk-[GEOGRAPHIC_DATA]" at bounding box center [358, 191] width 559 height 11
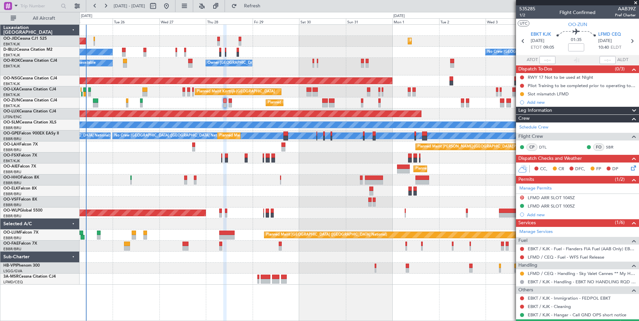
click at [240, 195] on div "Planned Maint Kortrijk-[GEOGRAPHIC_DATA]" at bounding box center [358, 191] width 559 height 11
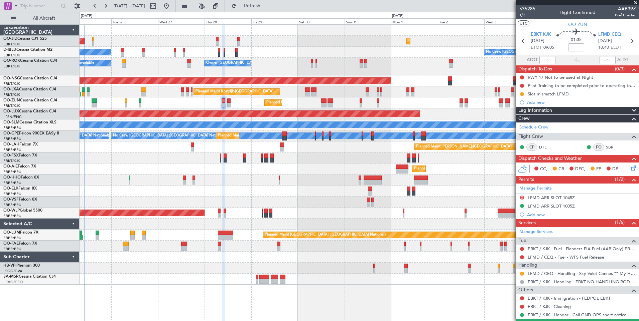
click at [160, 187] on div "Planned Maint Kortrijk-[GEOGRAPHIC_DATA]" at bounding box center [358, 191] width 559 height 11
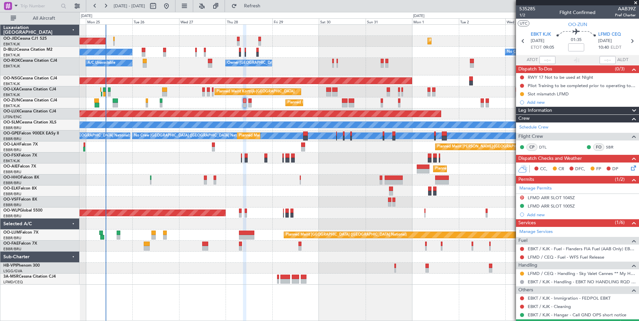
click at [174, 187] on div "Planned Maint Kortrijk-Wevelgem Planned Maint Paris (Le Bourget) No Crew Kortri…" at bounding box center [358, 155] width 559 height 260
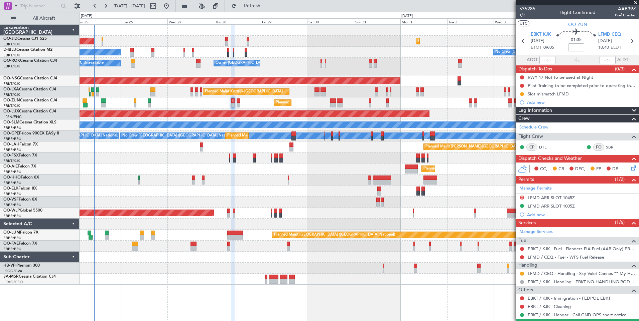
click at [155, 167] on div "Planned Maint [GEOGRAPHIC_DATA] ([GEOGRAPHIC_DATA])" at bounding box center [358, 169] width 559 height 11
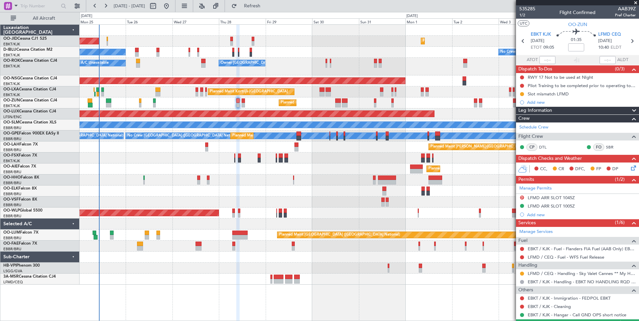
click at [258, 189] on div "Planned Maint Kortrijk-Wevelgem Planned Maint Paris (Le Bourget) No Crew Kortri…" at bounding box center [358, 155] width 559 height 260
click at [188, 192] on div "Planned Maint Kortrijk-Wevelgem Planned Maint Paris (Le Bourget) No Crew Kortri…" at bounding box center [358, 155] width 559 height 260
